Goal: Go to known website

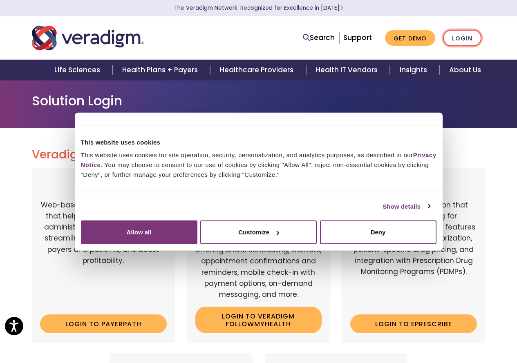
click at [460, 36] on link "Login" at bounding box center [462, 38] width 38 height 17
click at [455, 39] on link "Login" at bounding box center [462, 38] width 38 height 17
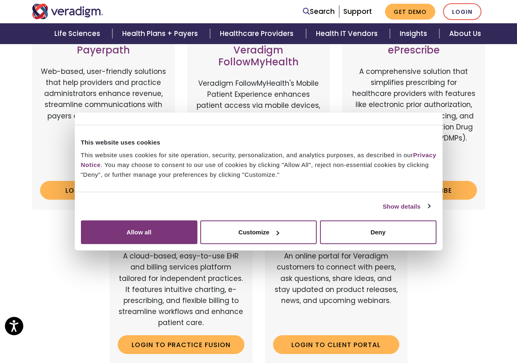
scroll to position [163, 0]
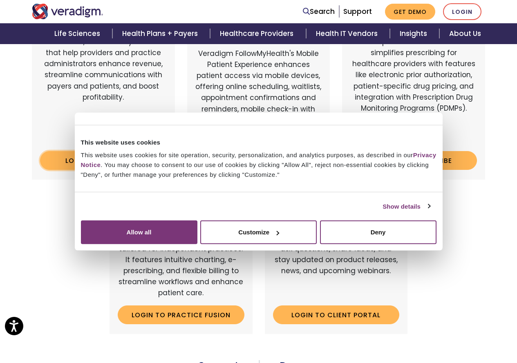
click at [104, 167] on link "Login to Payerpath" at bounding box center [103, 160] width 127 height 19
